Goal: Task Accomplishment & Management: Manage account settings

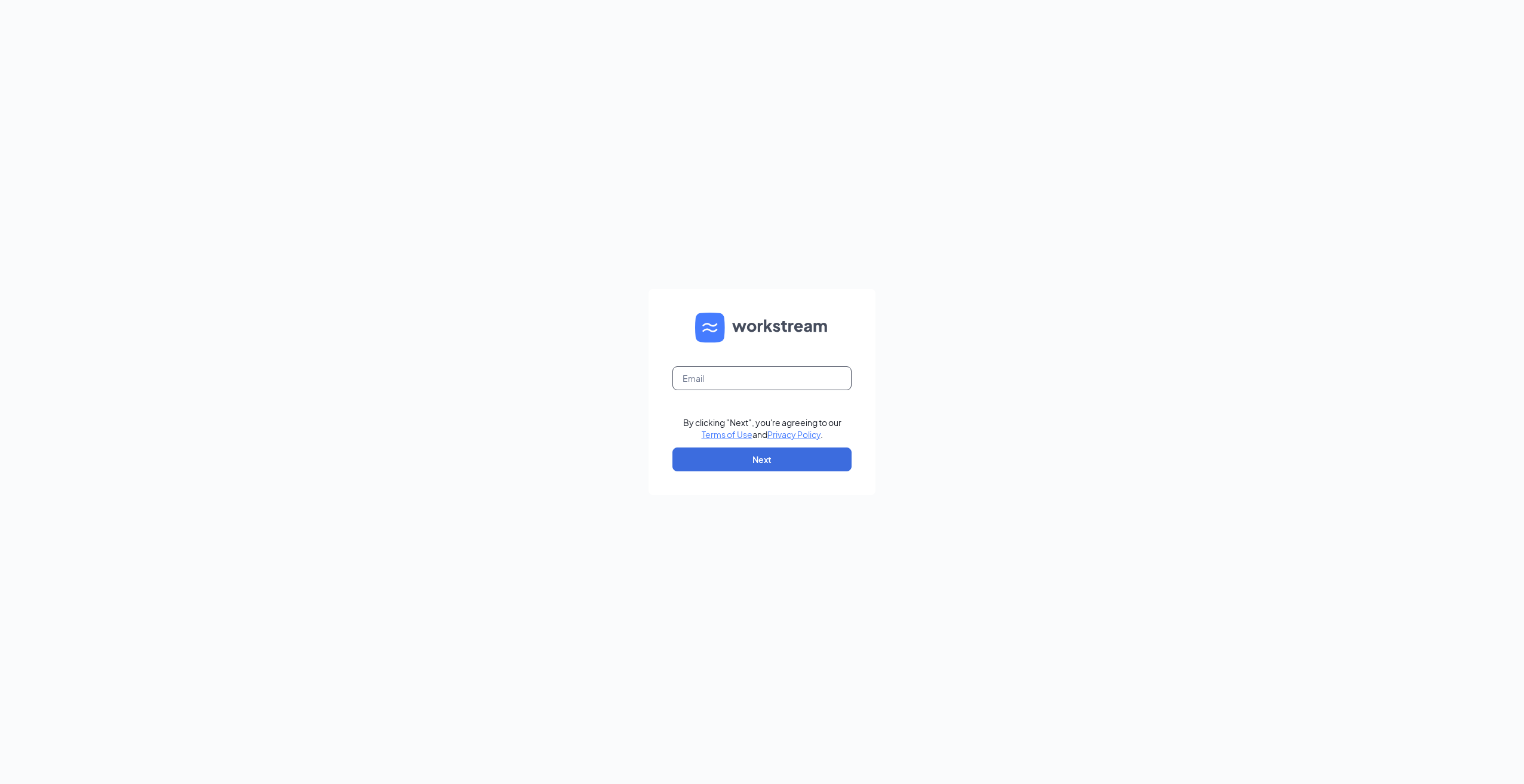
click at [738, 380] on input "text" at bounding box center [762, 379] width 179 height 24
type input "floydwilliams@bleedblue.net"
click at [758, 464] on button "Next" at bounding box center [762, 460] width 179 height 24
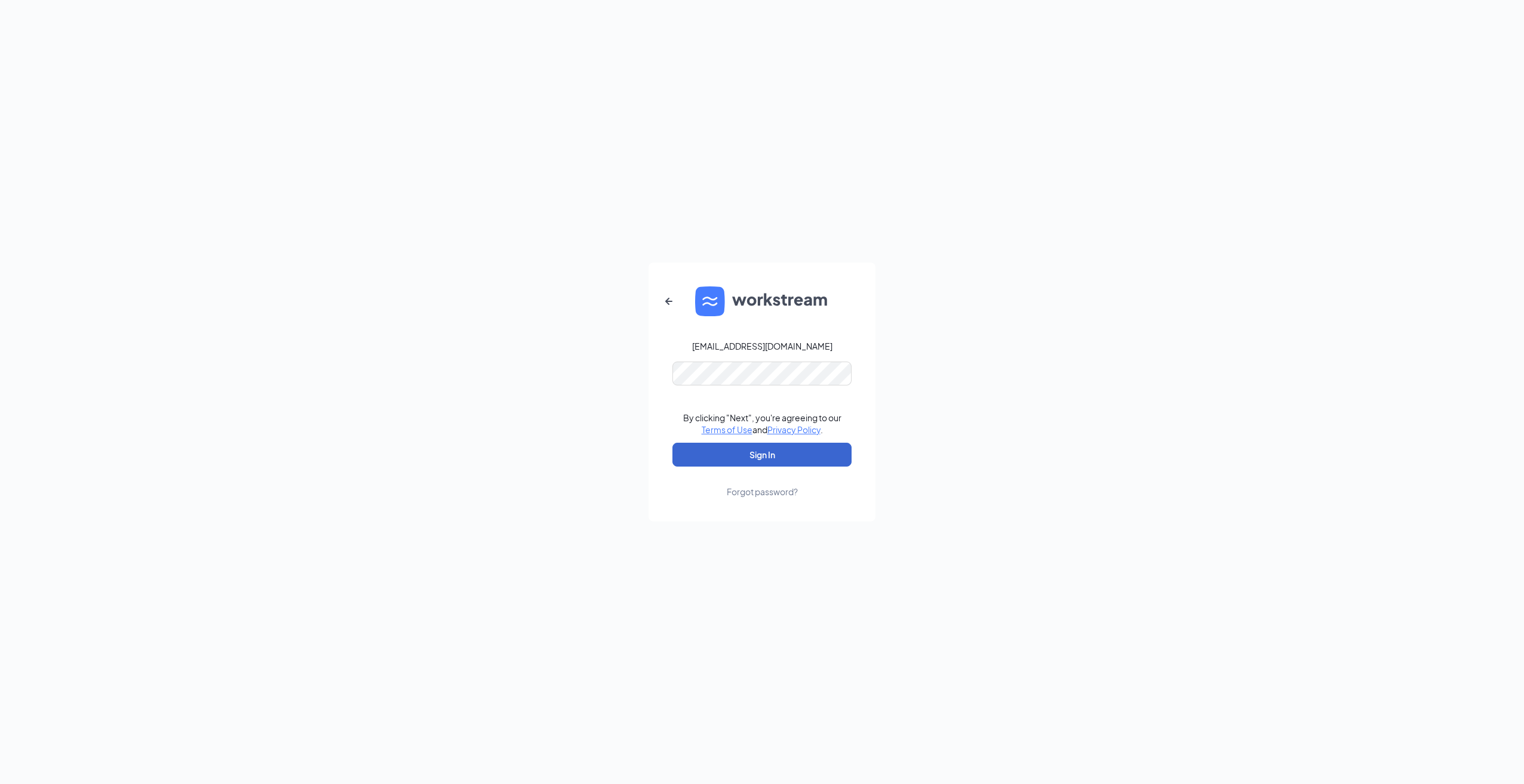
click at [747, 462] on button "Sign In" at bounding box center [762, 455] width 179 height 24
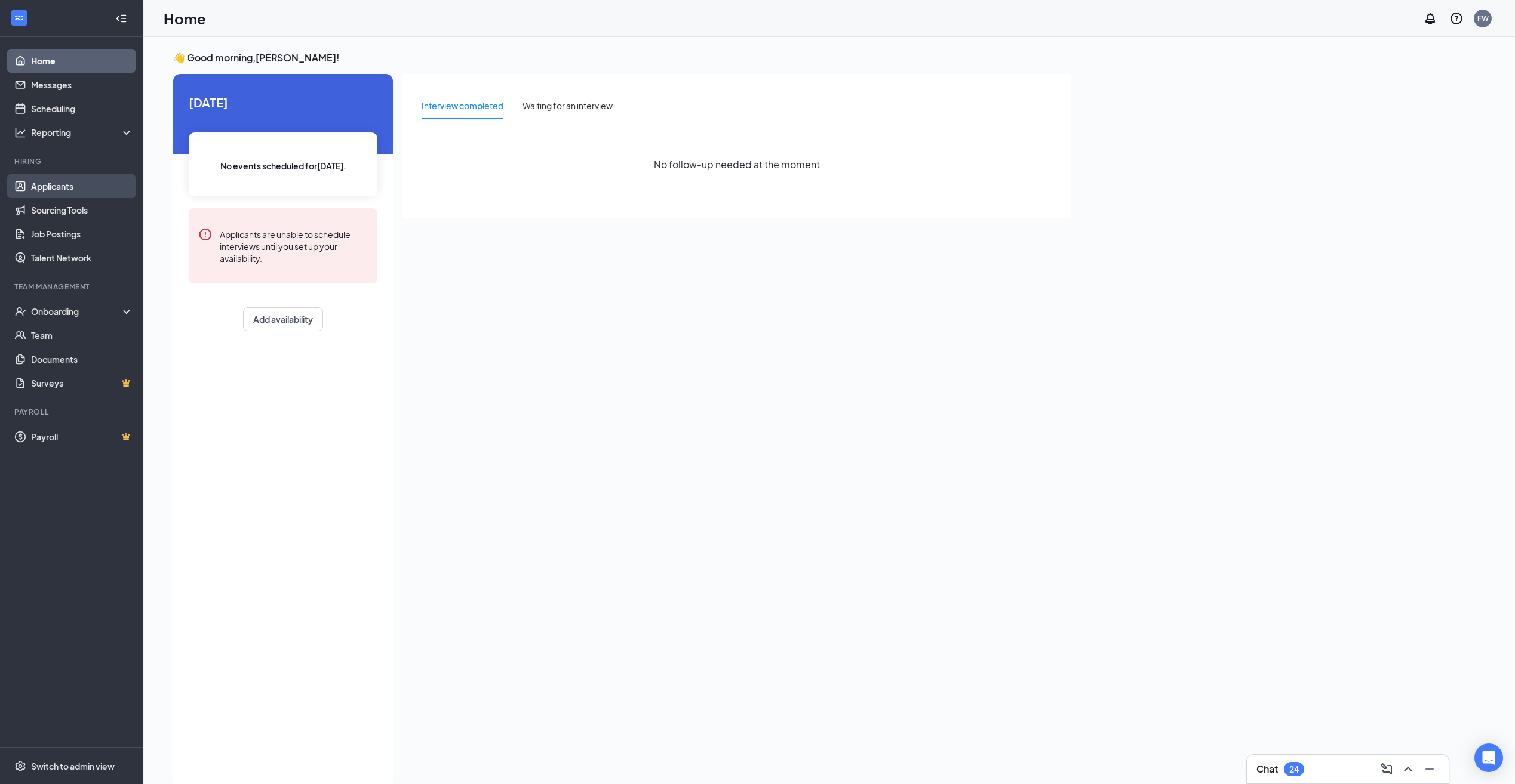
click at [77, 188] on link "Applicants" at bounding box center [82, 187] width 102 height 24
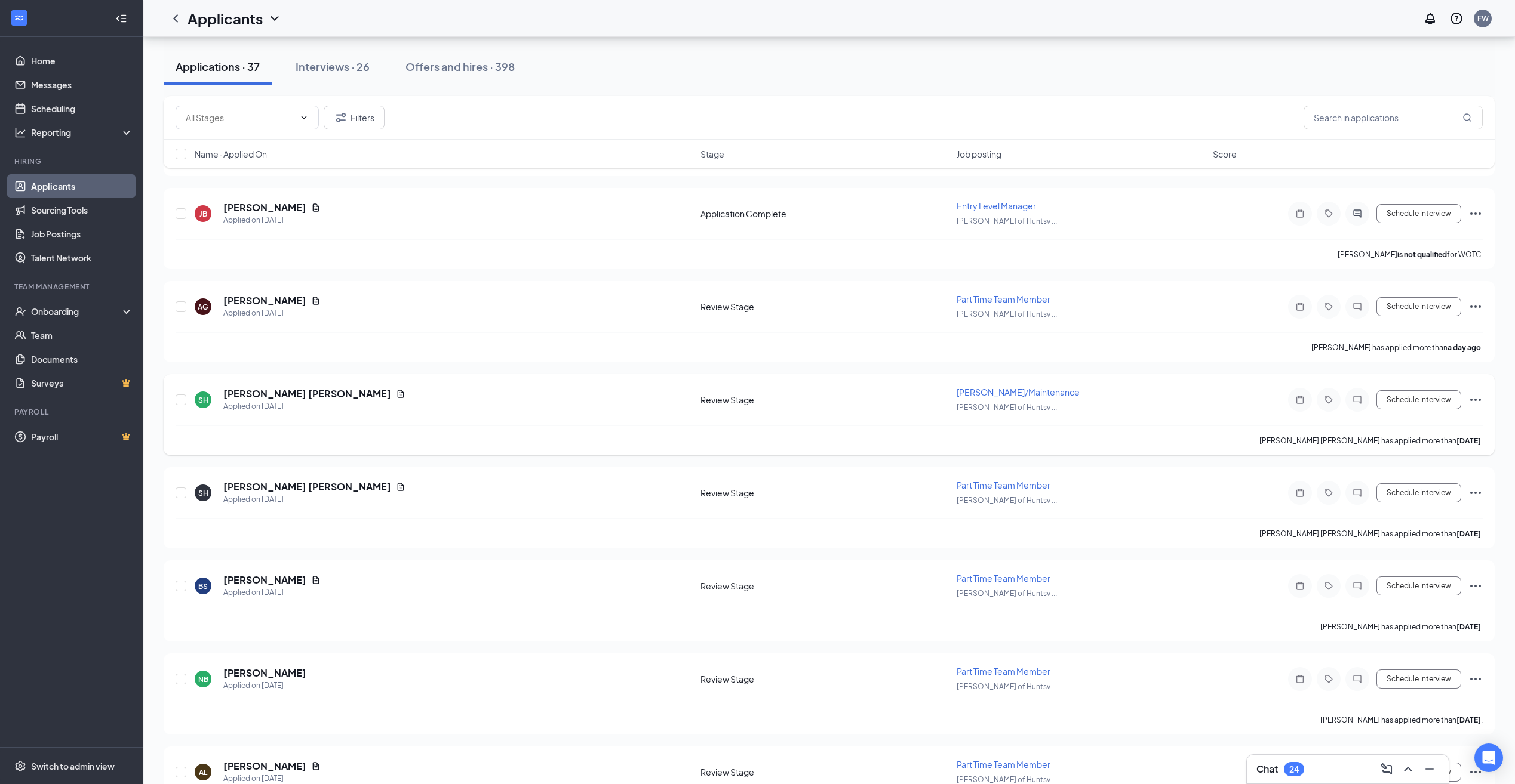
scroll to position [358, 0]
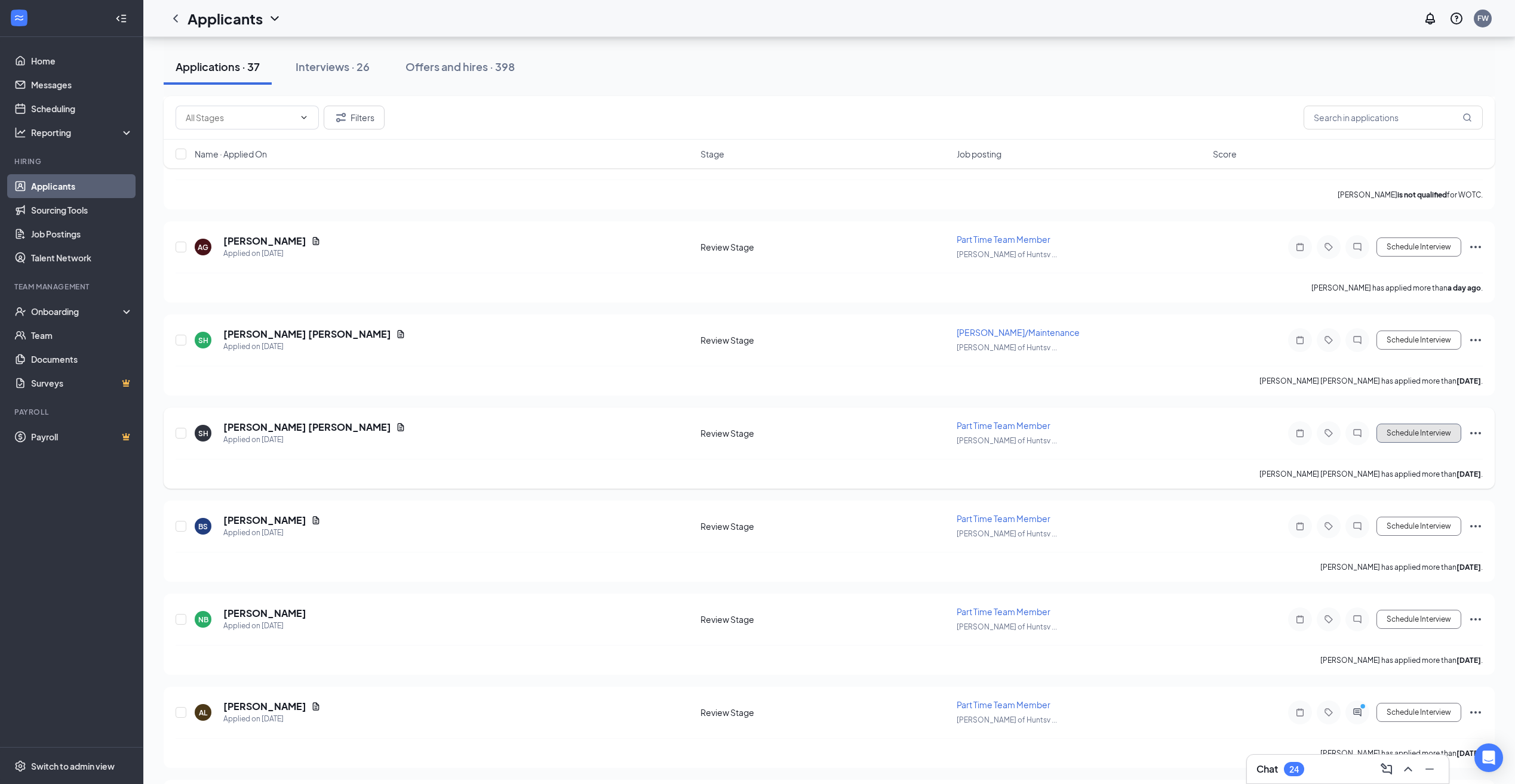
click at [1399, 431] on button "Schedule Interview" at bounding box center [1419, 433] width 85 height 19
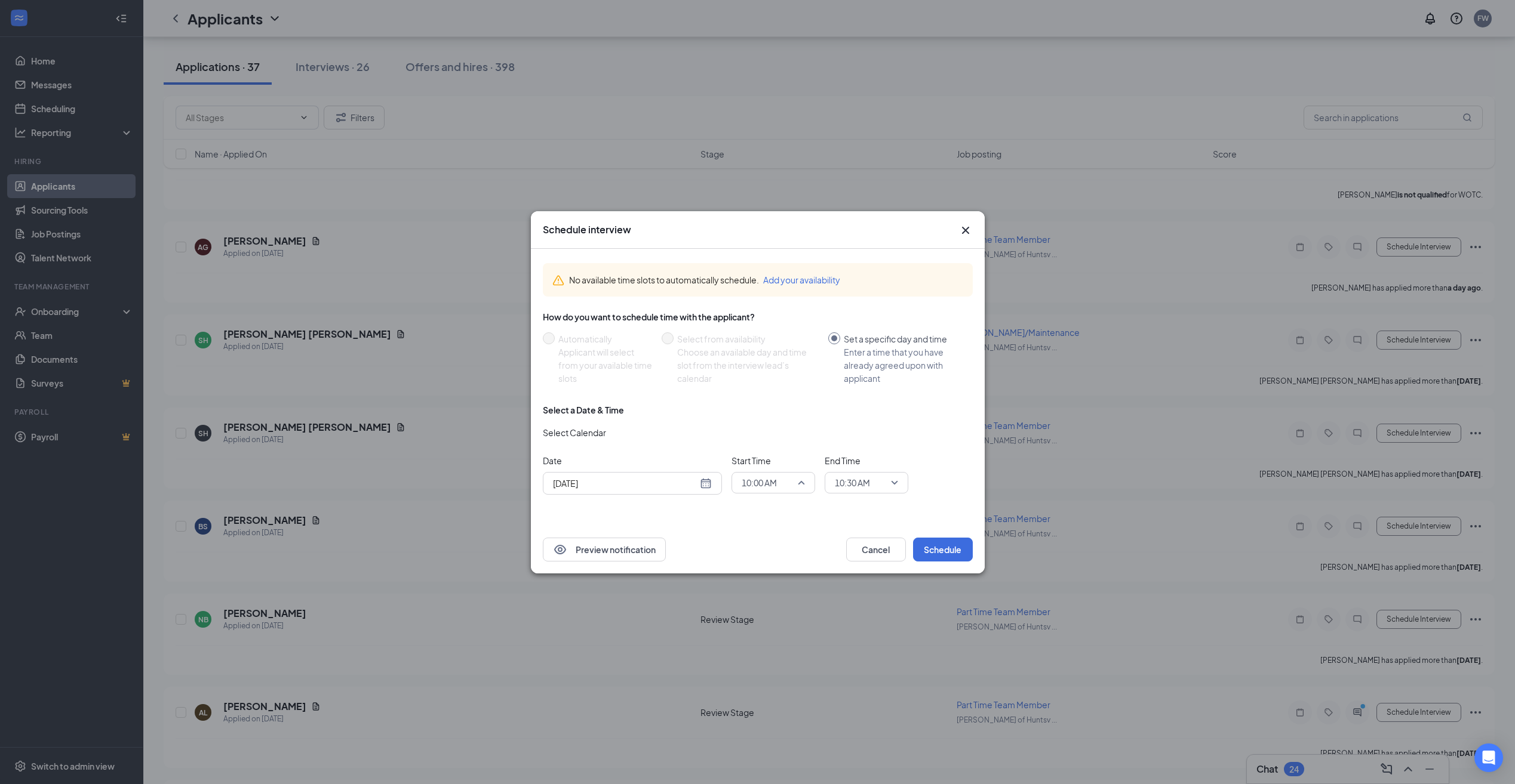
click at [809, 481] on div "10:00 AM" at bounding box center [773, 483] width 83 height 21
click at [698, 484] on div "[DATE]" at bounding box center [632, 483] width 159 height 13
type input "[DATE]"
click at [646, 436] on div "28" at bounding box center [646, 438] width 15 height 15
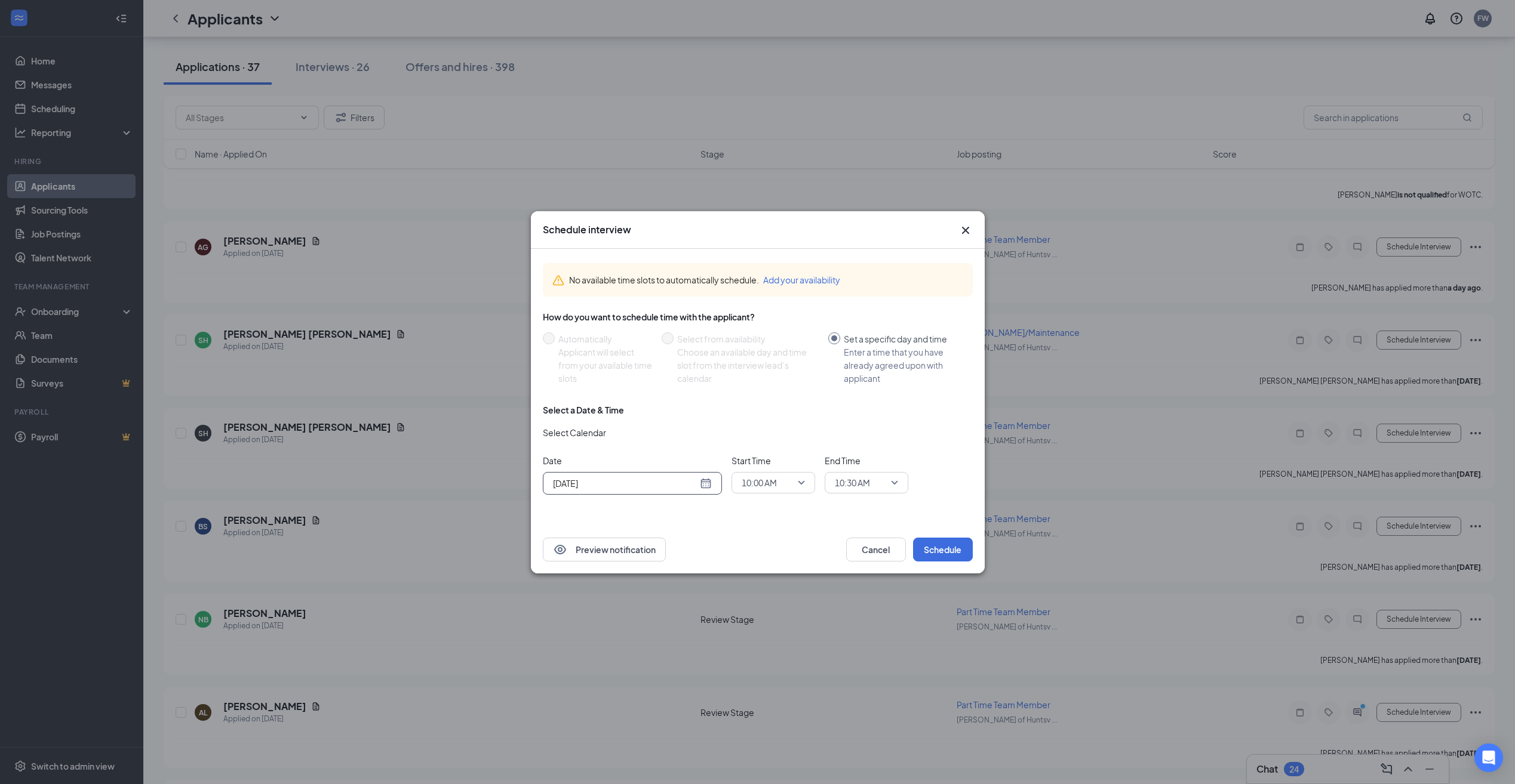
click at [801, 478] on span "10:00 AM" at bounding box center [773, 482] width 63 height 18
click at [767, 414] on span "02:00 PM" at bounding box center [758, 413] width 35 height 13
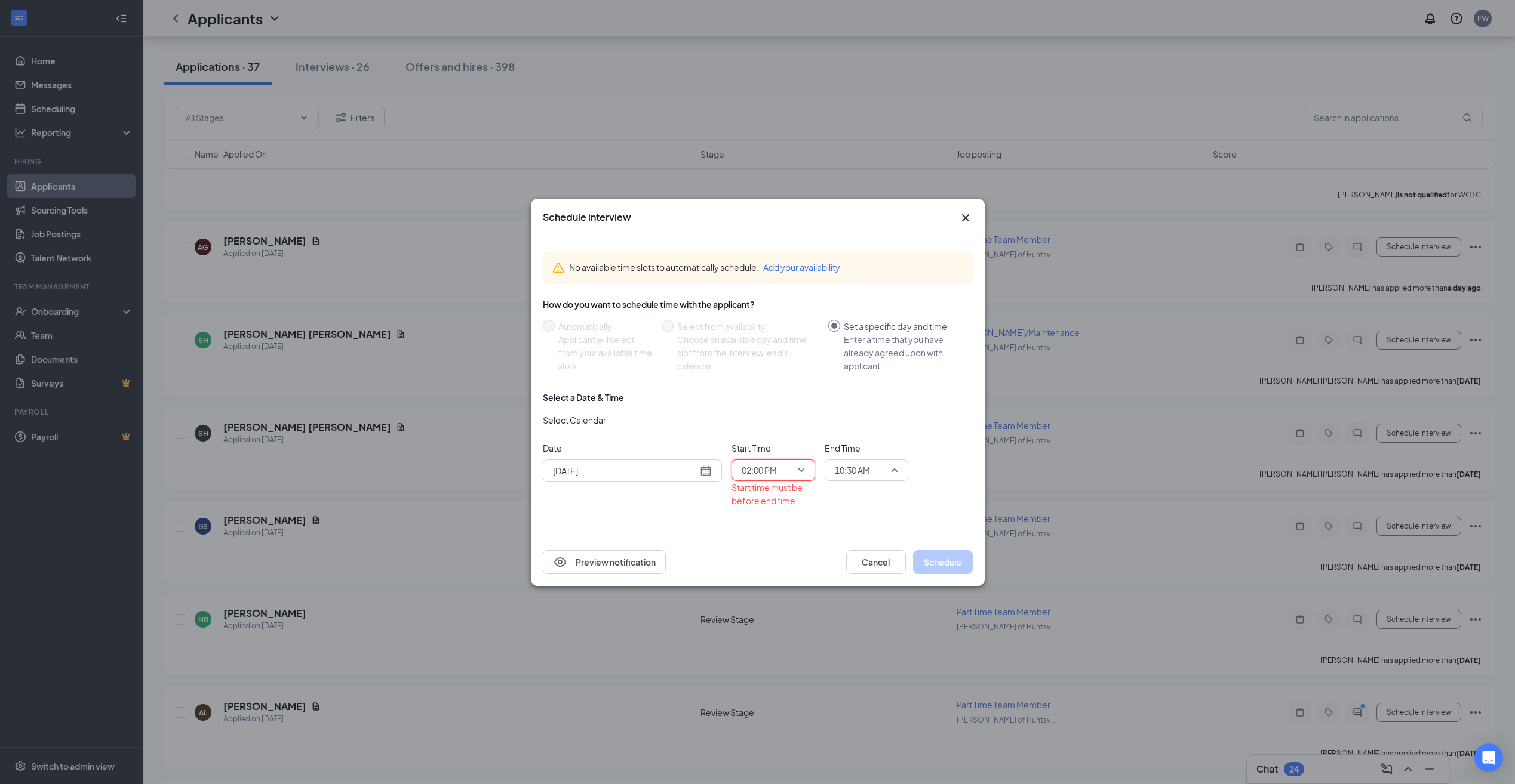
click at [891, 467] on span "10:30 AM" at bounding box center [866, 470] width 63 height 18
click at [849, 391] on span "03:00 PM" at bounding box center [852, 395] width 35 height 13
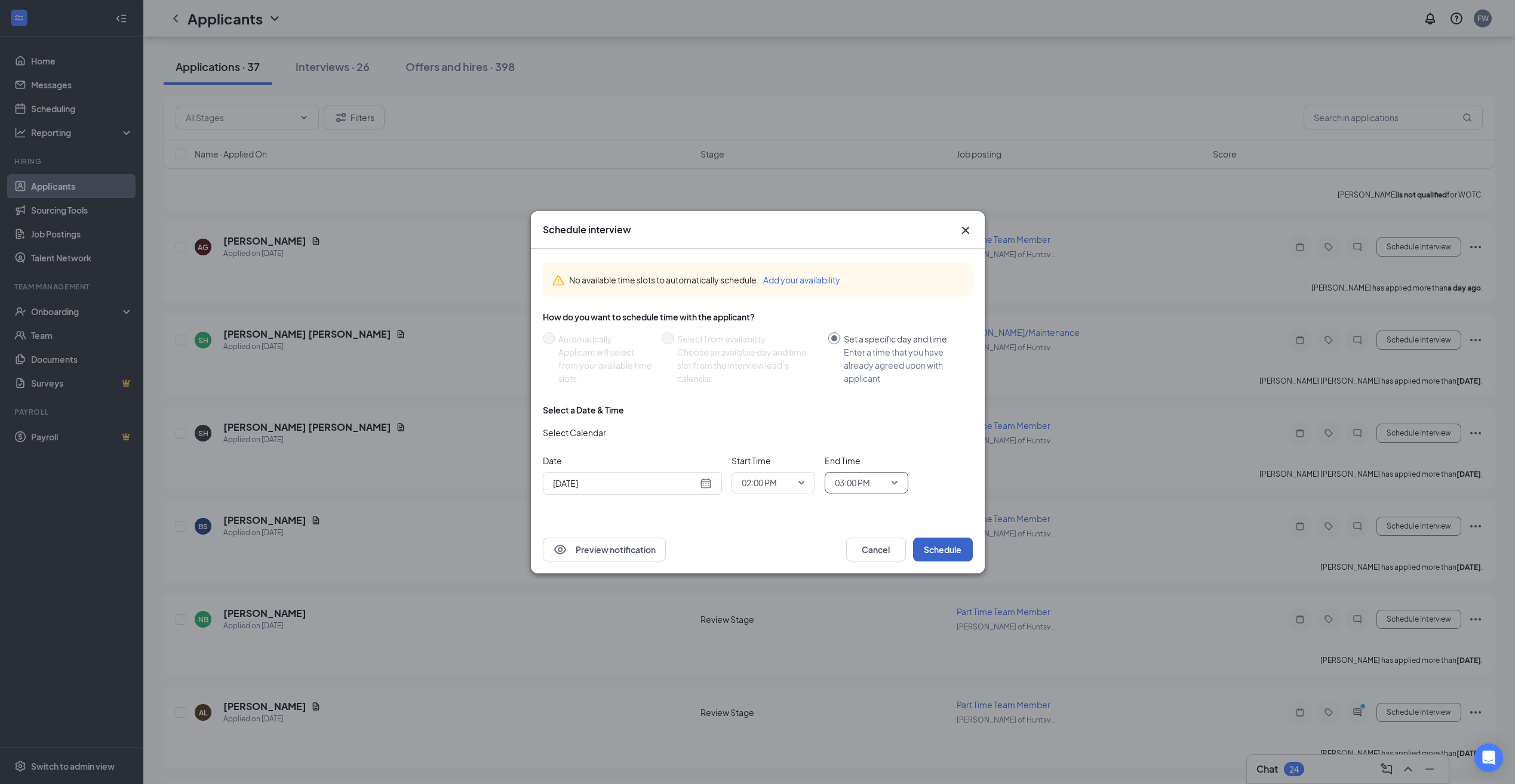
click at [934, 551] on button "Schedule" at bounding box center [943, 549] width 59 height 24
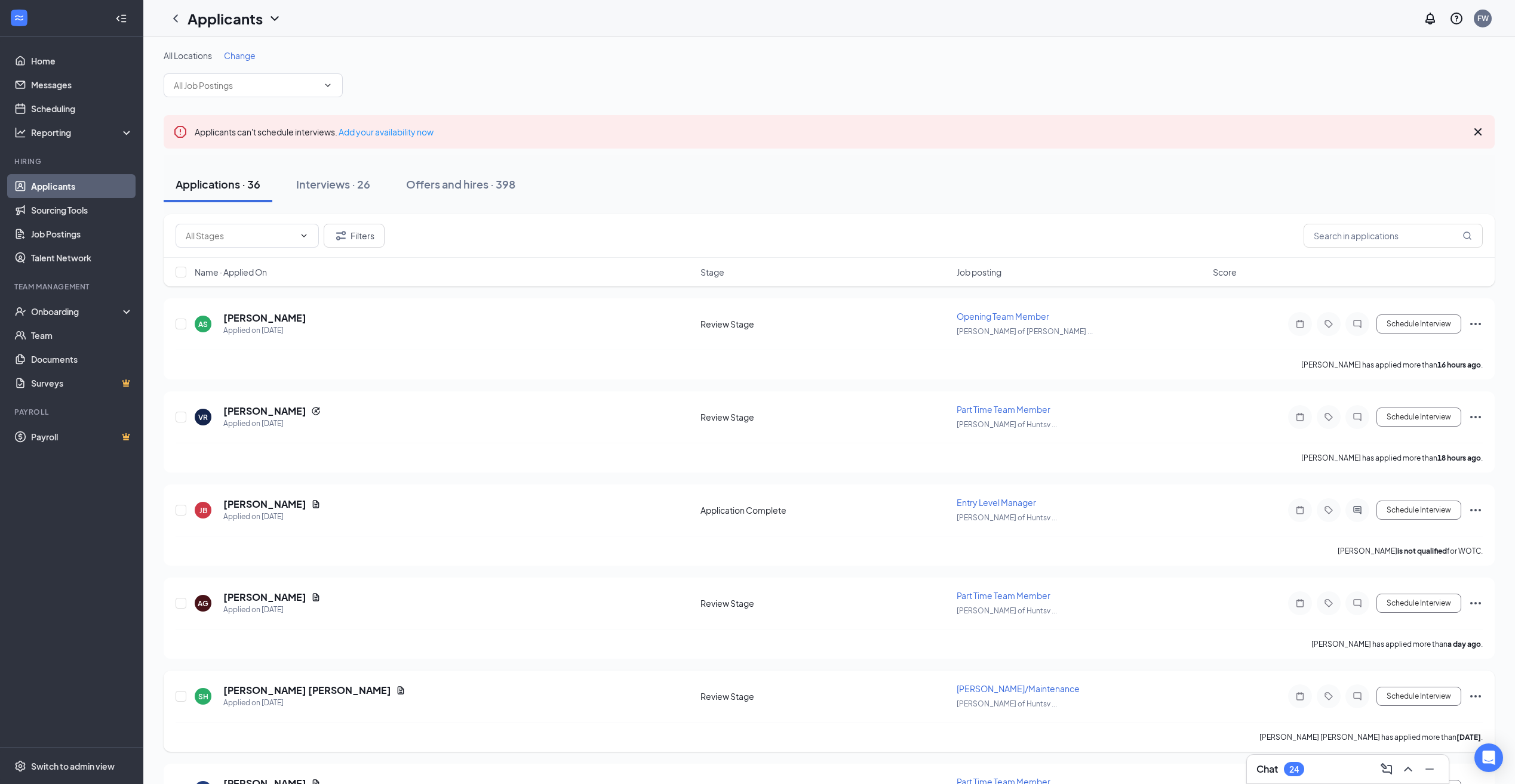
scroll to position [0, 0]
click at [61, 307] on div "Onboarding" at bounding box center [77, 311] width 92 height 12
click at [53, 328] on link "Overview" at bounding box center [82, 336] width 102 height 24
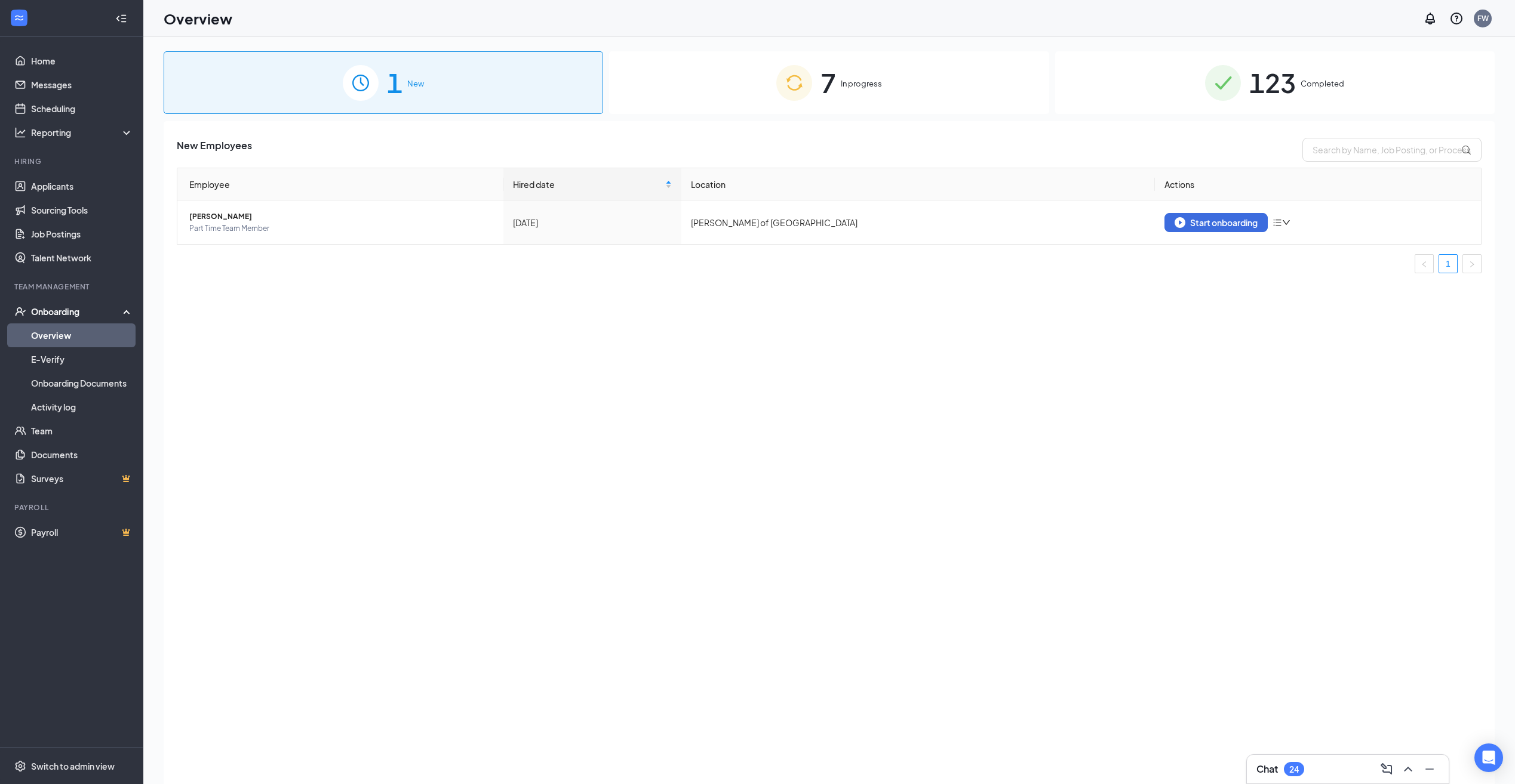
click at [844, 87] on span "In progress" at bounding box center [861, 83] width 41 height 12
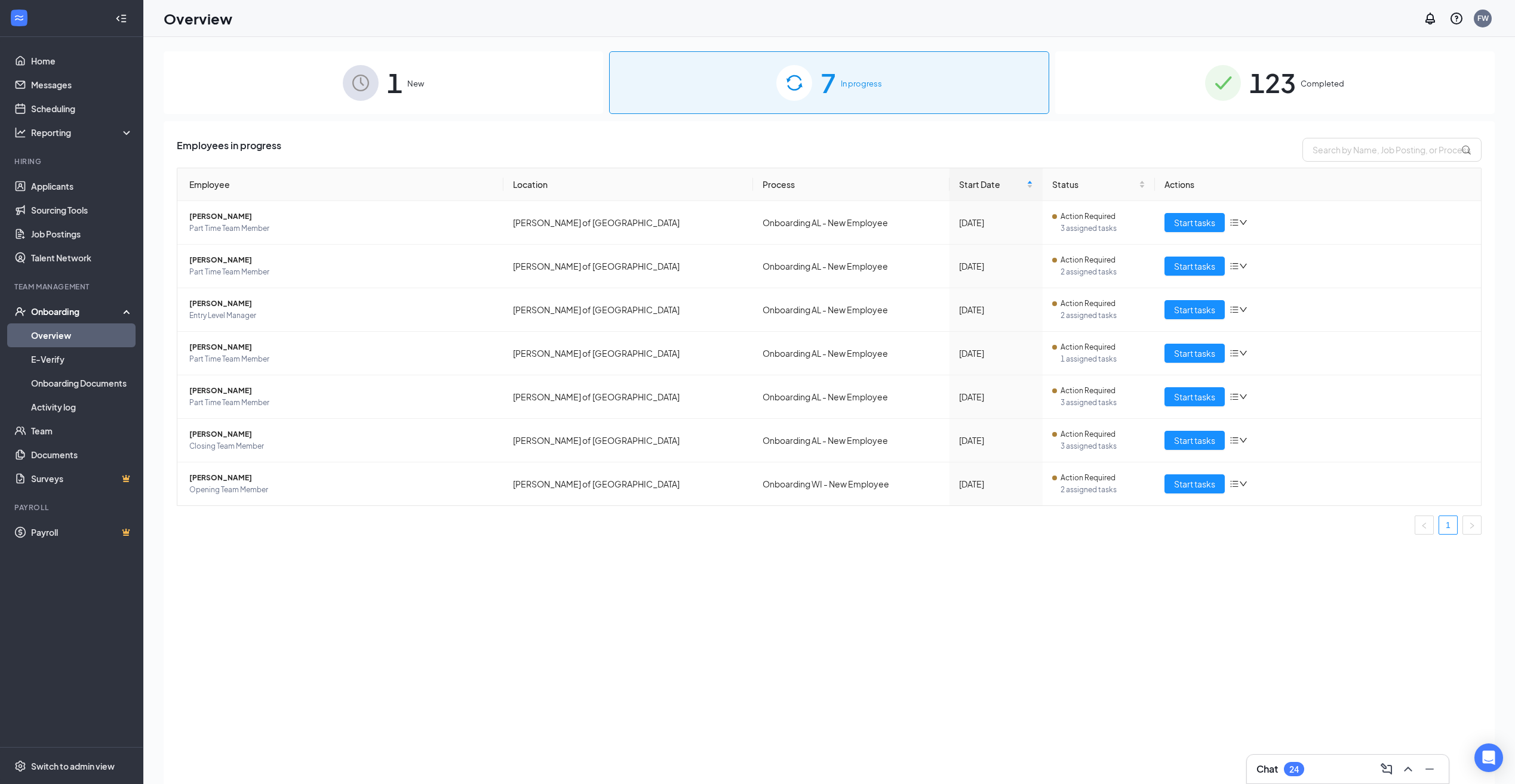
click at [411, 77] on div "1 New" at bounding box center [383, 82] width 440 height 63
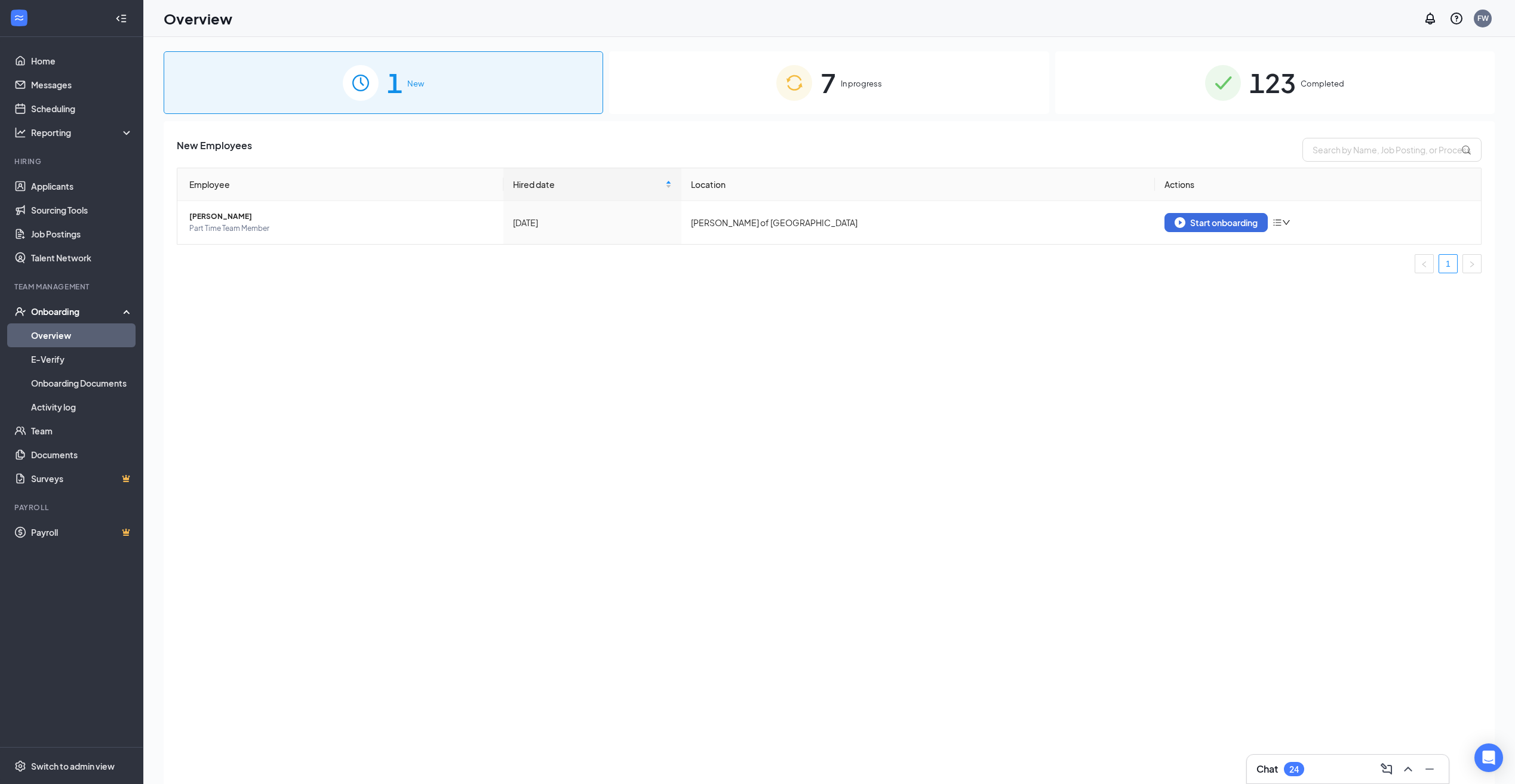
click at [836, 90] on div "7 In progress" at bounding box center [829, 82] width 440 height 63
